Goal: Transaction & Acquisition: Purchase product/service

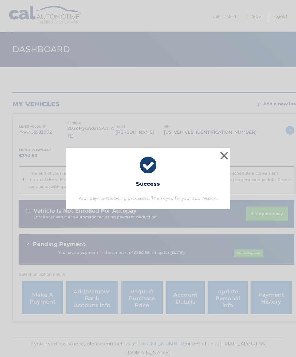
scroll to position [0, 4]
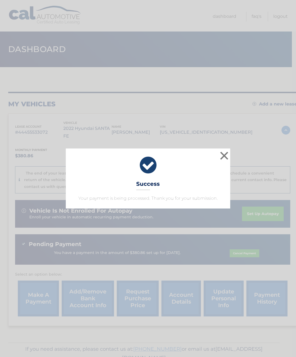
click at [224, 152] on button "×" at bounding box center [224, 155] width 11 height 11
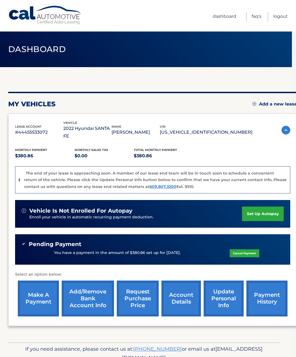
click at [31, 290] on link "make a payment" at bounding box center [38, 298] width 41 height 36
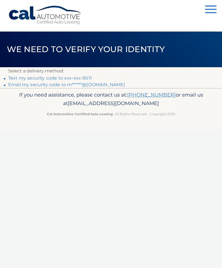
click at [84, 79] on link "Text my security code to xxx-xxx-9011" at bounding box center [50, 77] width 84 height 5
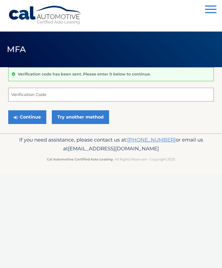
click at [93, 92] on input "Verification Code" at bounding box center [110, 95] width 205 height 14
type input "496606"
click at [27, 117] on button "Continue" at bounding box center [27, 117] width 38 height 14
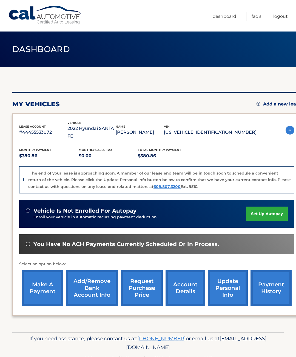
click at [38, 279] on link "make a payment" at bounding box center [42, 288] width 41 height 36
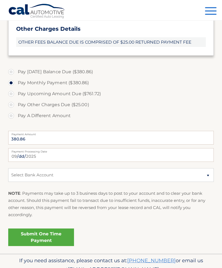
scroll to position [210, 0]
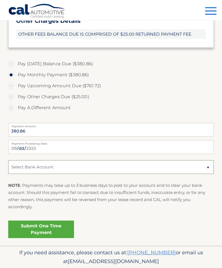
click at [210, 169] on select "Select Bank Account Checking FULTON BANK, NA *****4856 Checking PATHWARD, NATIO…" at bounding box center [110, 167] width 205 height 14
select select "M2RkN2FhYmUtNzIzYy00N2U3LWFkMDEtNzkyNWFhZWMyZDM1"
click at [42, 226] on link "Submit One Time Payment" at bounding box center [41, 229] width 66 height 18
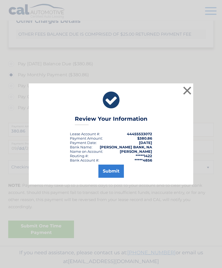
click at [110, 177] on button "Submit" at bounding box center [110, 170] width 25 height 13
